Goal: Task Accomplishment & Management: Manage account settings

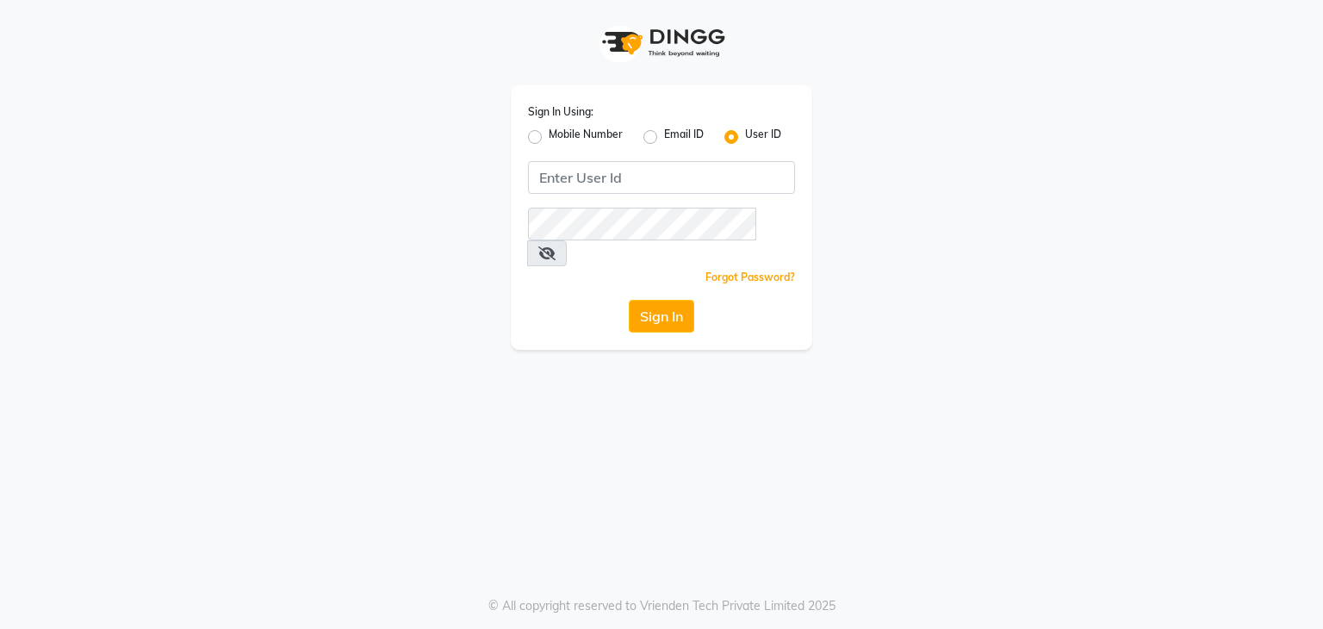
click at [534, 130] on div "Mobile Number" at bounding box center [575, 137] width 95 height 21
click at [549, 143] on label "Mobile Number" at bounding box center [586, 137] width 74 height 21
click at [549, 138] on input "Mobile Number" at bounding box center [554, 132] width 11 height 11
radio input "true"
radio input "false"
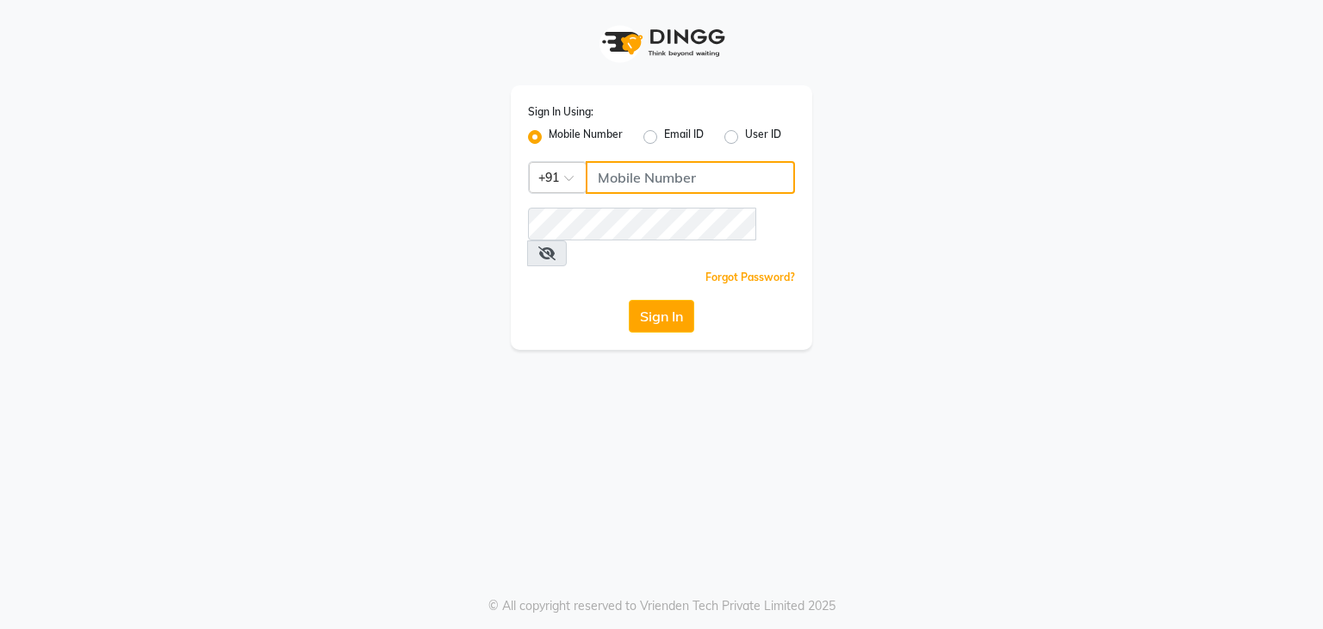
click at [603, 173] on input "Username" at bounding box center [690, 177] width 209 height 33
drag, startPoint x: 697, startPoint y: 184, endPoint x: 522, endPoint y: 184, distance: 174.9
click at [522, 184] on div "Sign In Using: Mobile Number Email ID User ID Country Code × [PHONE_NUMBER] Rem…" at bounding box center [662, 217] width 302 height 264
type input "8468010843"
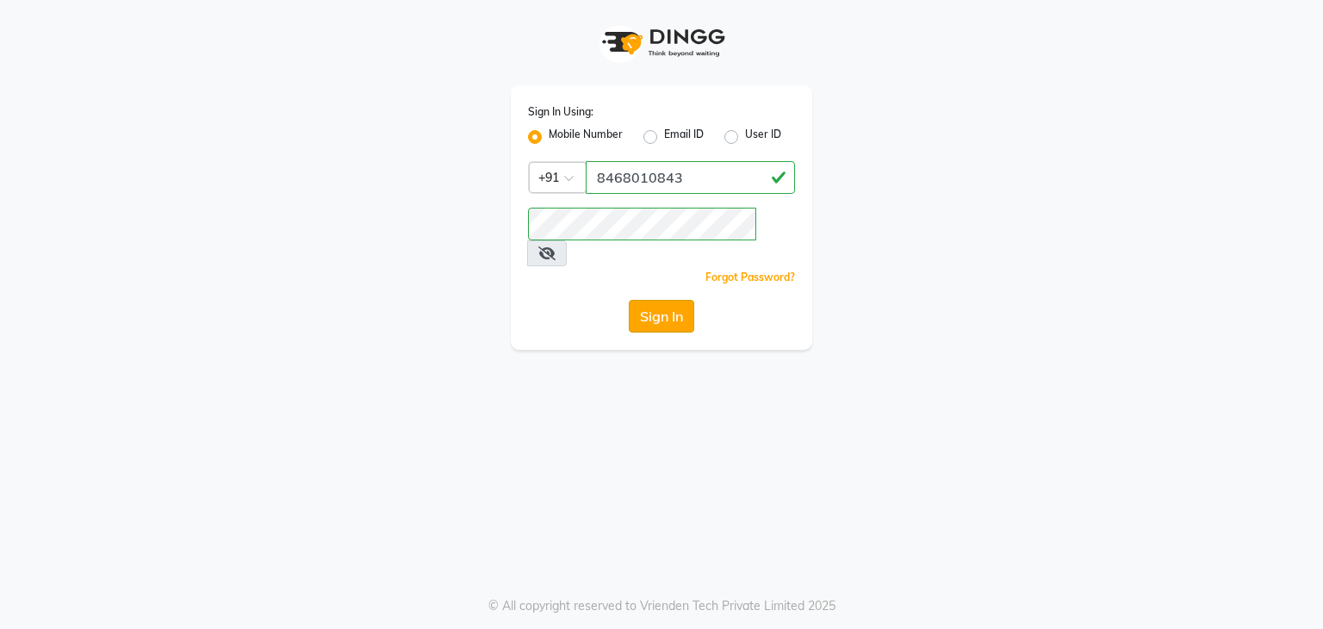
click at [647, 300] on button "Sign In" at bounding box center [661, 316] width 65 height 33
